Goal: Navigation & Orientation: Go to known website

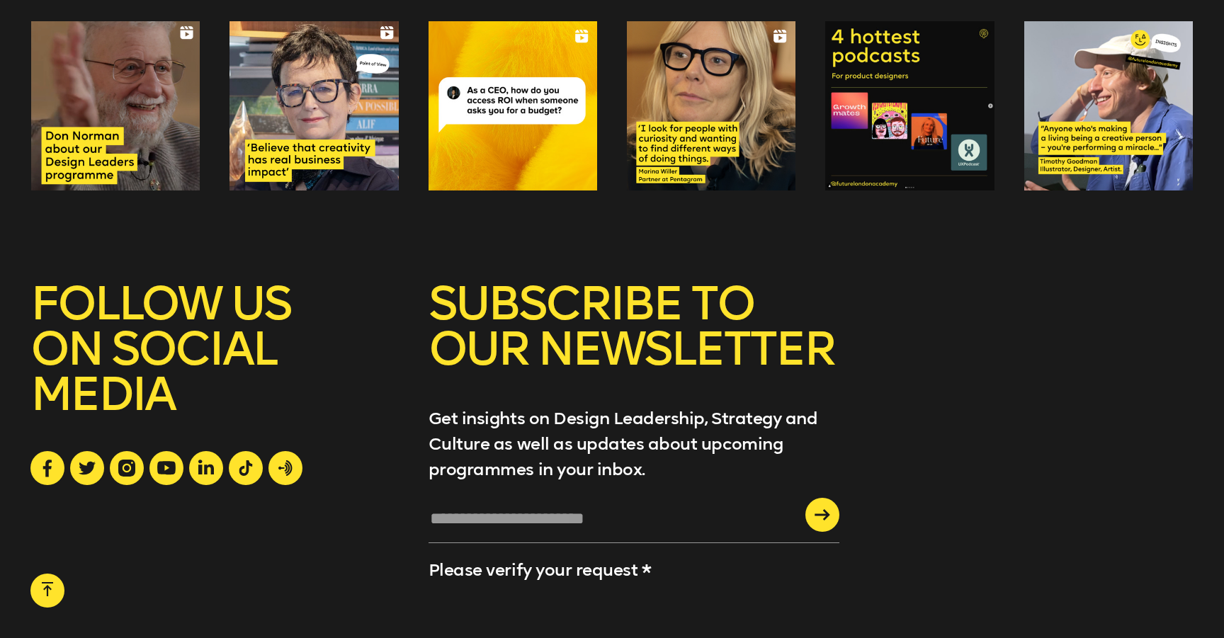
scroll to position [1840, 0]
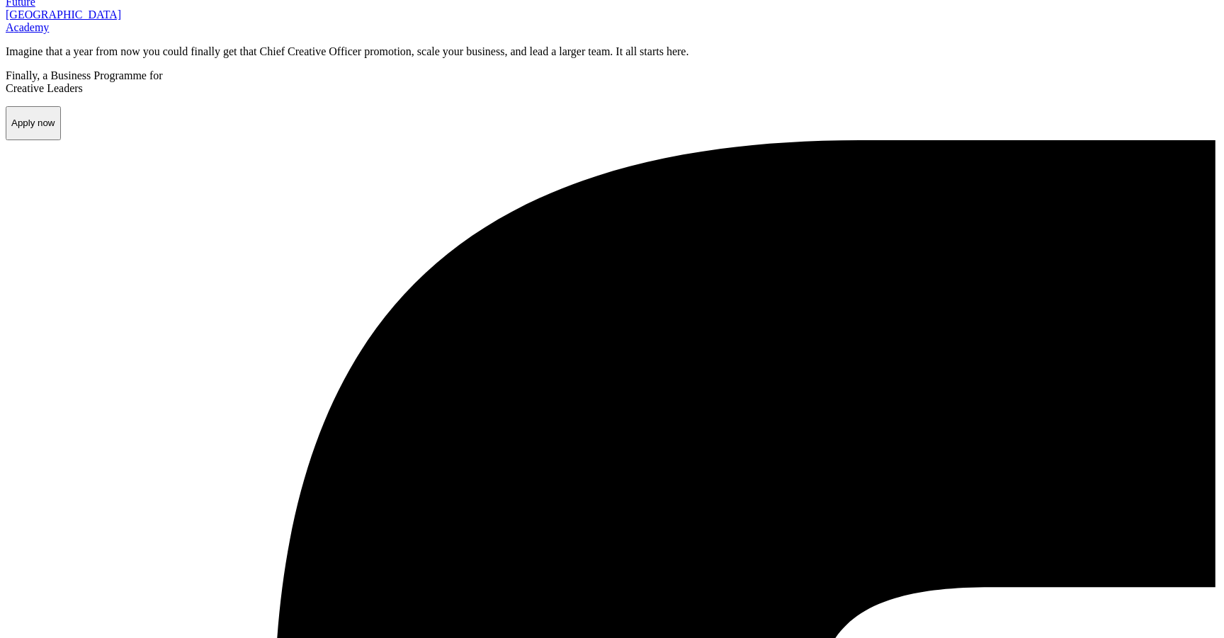
scroll to position [32, 0]
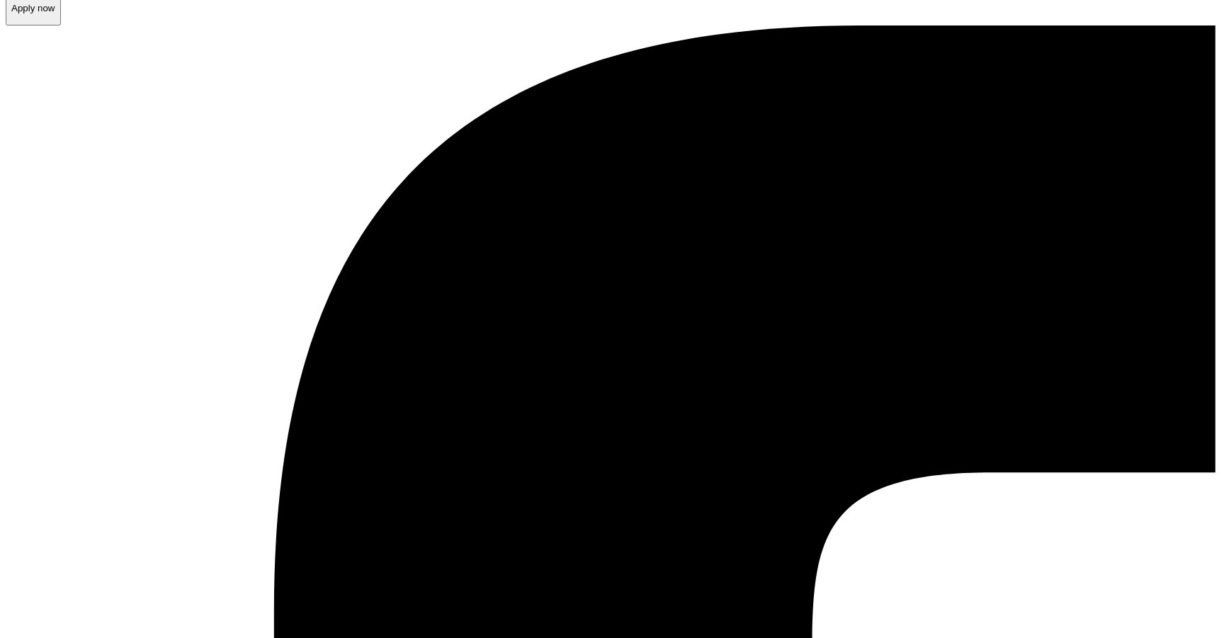
scroll to position [104, 0]
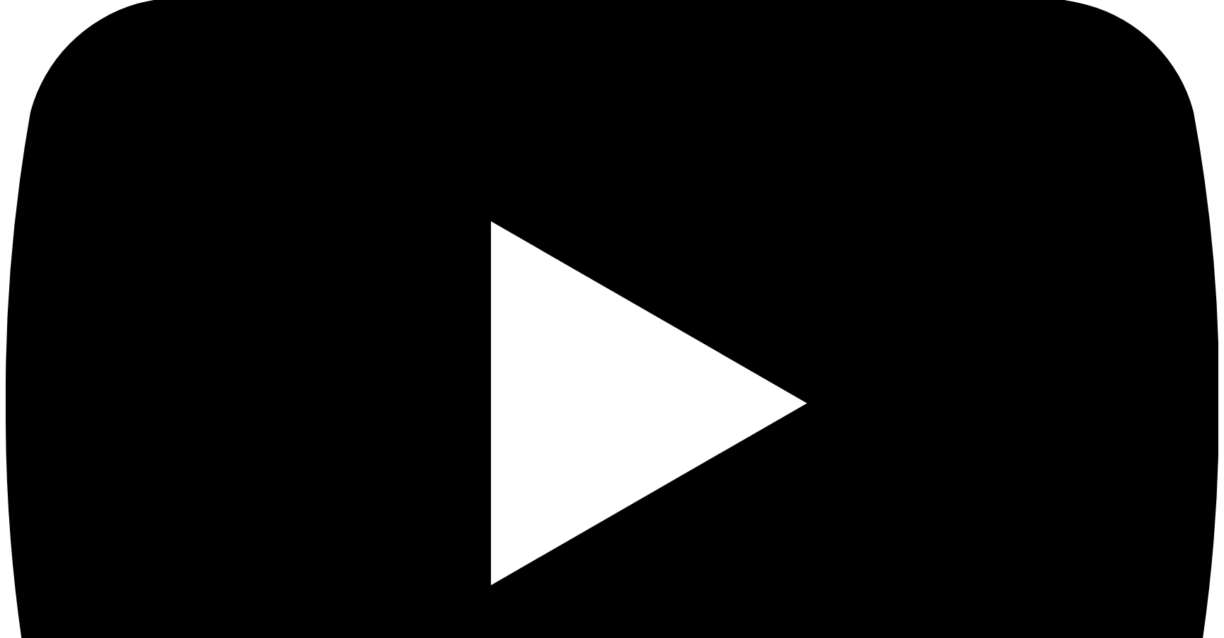
scroll to position [4969, 0]
